Goal: Check status

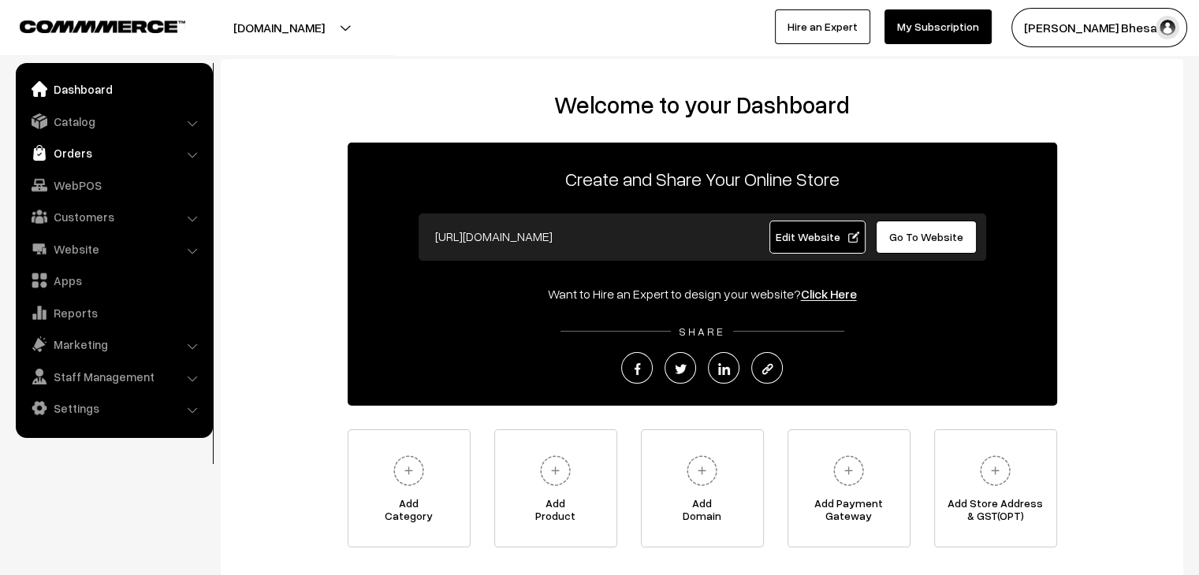
click at [73, 153] on link "Orders" at bounding box center [114, 153] width 188 height 28
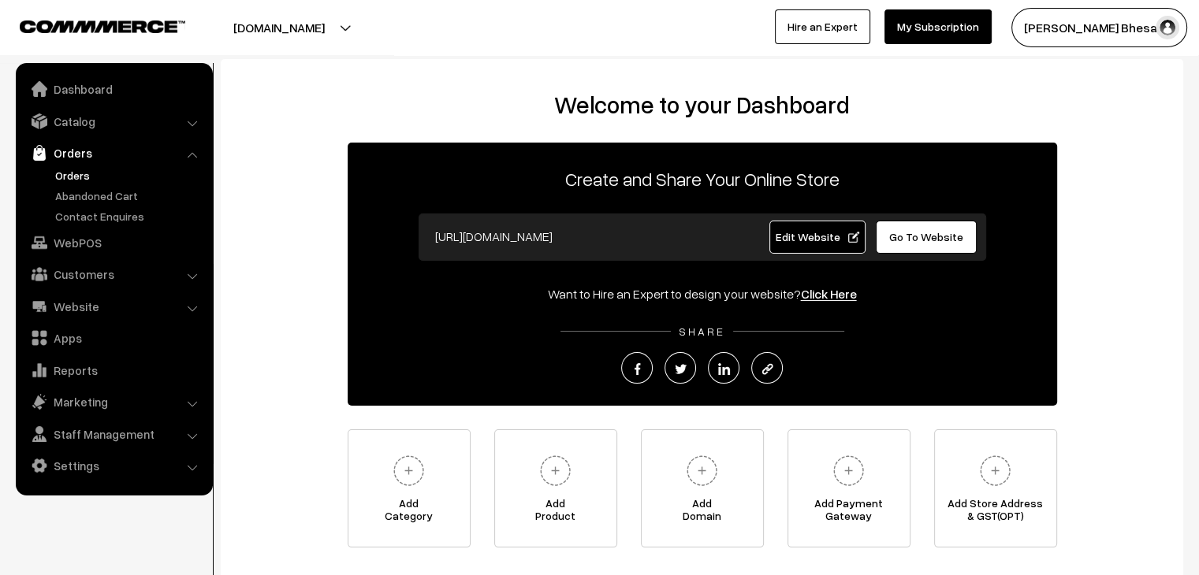
click at [73, 175] on link "Orders" at bounding box center [129, 175] width 156 height 17
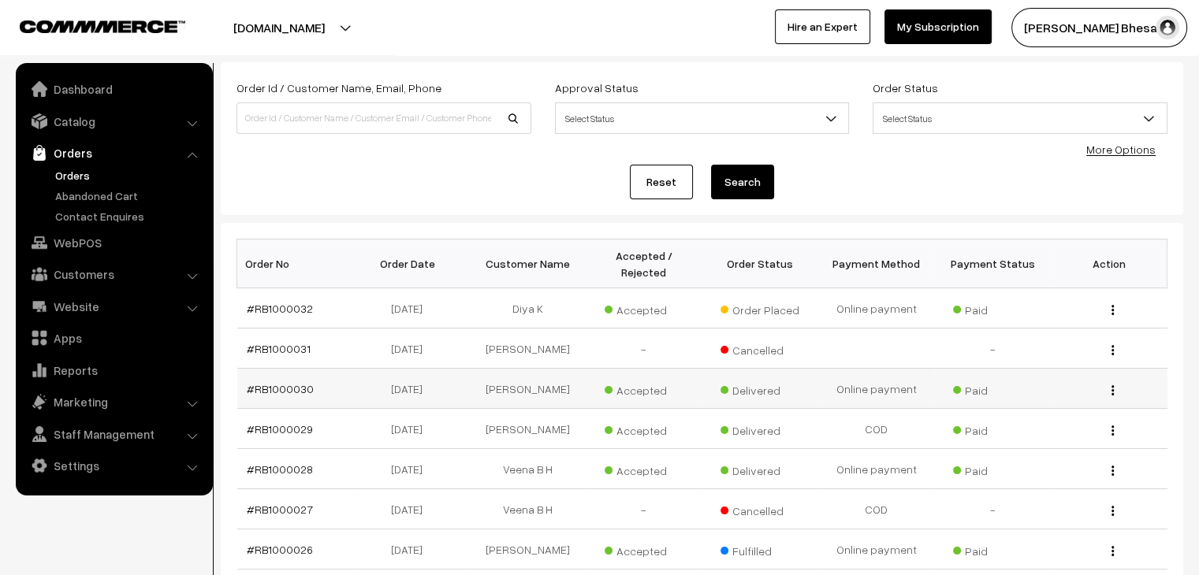
scroll to position [79, 0]
click at [281, 301] on link "#RB1000032" at bounding box center [280, 307] width 66 height 13
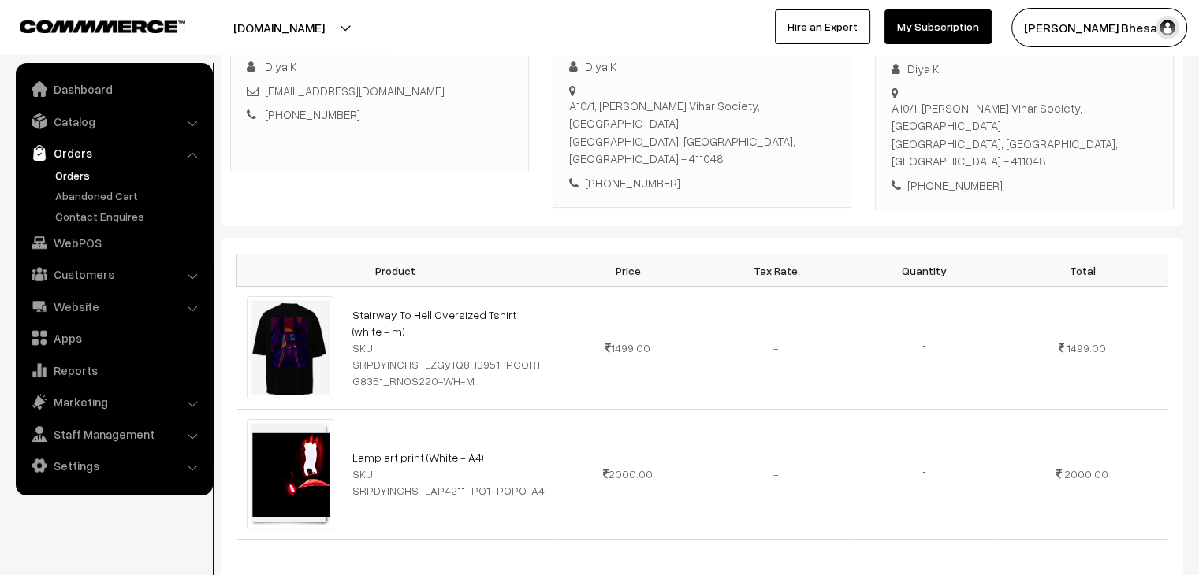
scroll to position [129, 0]
